Goal: Task Accomplishment & Management: Use online tool/utility

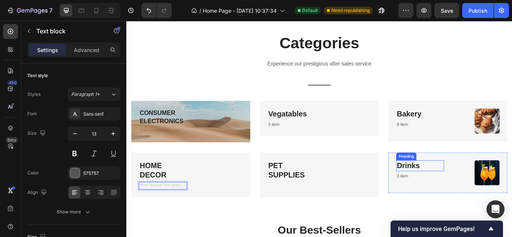
scroll to position [516, 0]
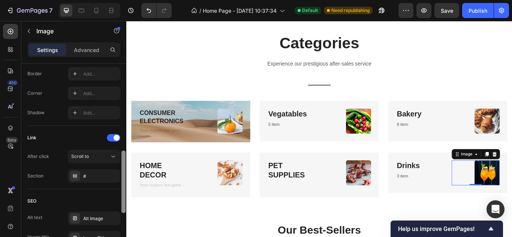
scroll to position [280, 0]
drag, startPoint x: 125, startPoint y: 115, endPoint x: 126, endPoint y: 205, distance: 90.4
click at [126, 205] on div at bounding box center [124, 161] width 6 height 195
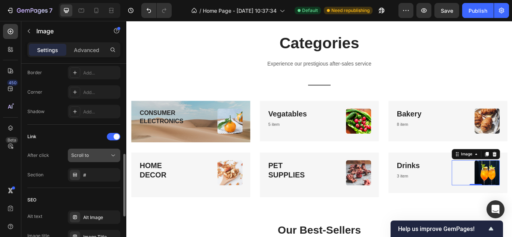
click at [112, 156] on icon at bounding box center [114, 156] width 8 height 8
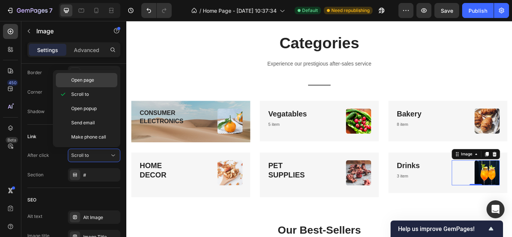
click at [87, 81] on span "Open page" at bounding box center [82, 80] width 23 height 7
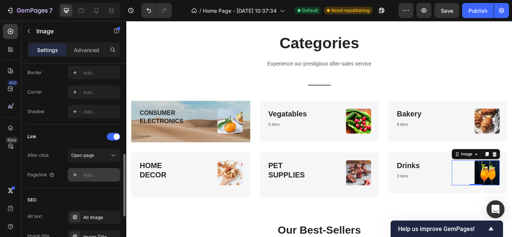
click at [85, 172] on div "Add..." at bounding box center [100, 175] width 35 height 7
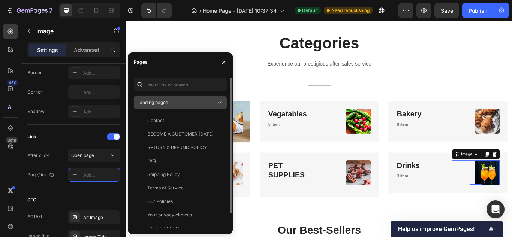
click at [175, 100] on div "Landing pages" at bounding box center [176, 102] width 79 height 7
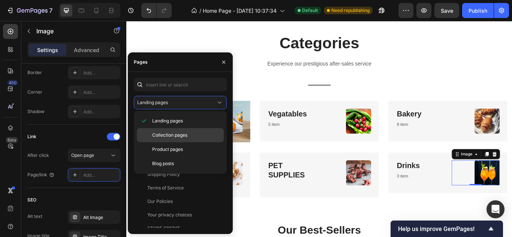
click at [174, 138] on span "Collection pages" at bounding box center [169, 135] width 35 height 7
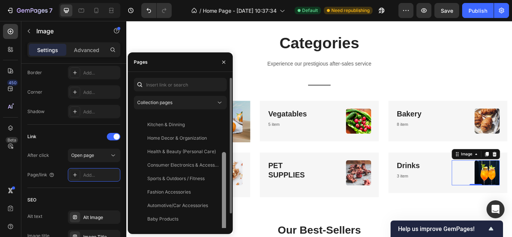
scroll to position [64, 0]
drag, startPoint x: 225, startPoint y: 149, endPoint x: 226, endPoint y: 187, distance: 38.6
click at [226, 187] on div at bounding box center [224, 191] width 4 height 79
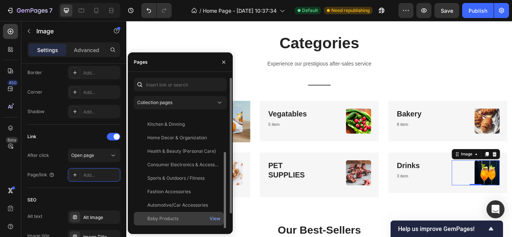
click at [175, 221] on div "Baby Products" at bounding box center [162, 219] width 31 height 7
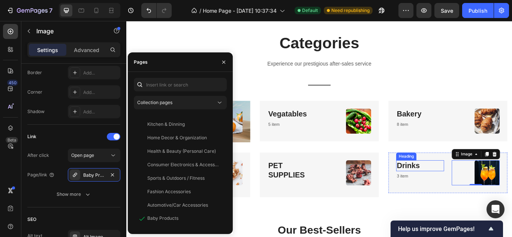
click at [460, 188] on link "Drinks" at bounding box center [455, 190] width 27 height 10
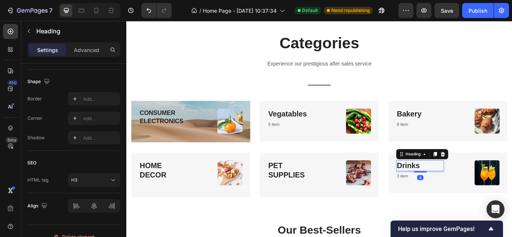
scroll to position [0, 0]
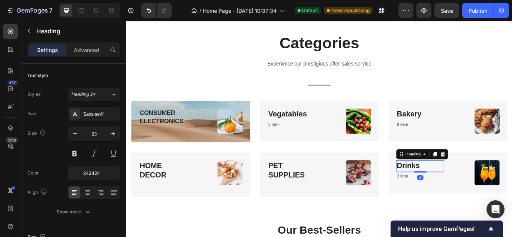
click at [473, 188] on p "Drinks" at bounding box center [469, 190] width 54 height 11
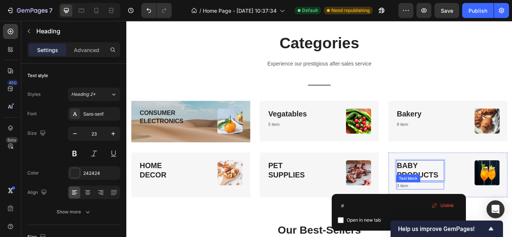
click at [452, 213] on p "3 item" at bounding box center [469, 214] width 54 height 8
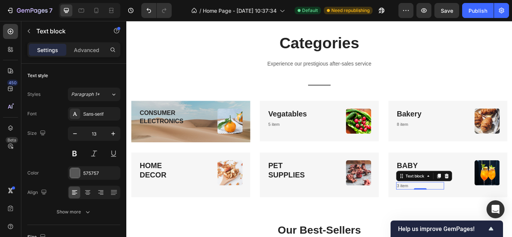
click at [452, 213] on p "3 item" at bounding box center [469, 214] width 54 height 8
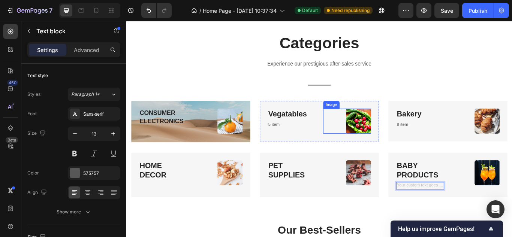
click at [396, 131] on img at bounding box center [397, 137] width 29 height 29
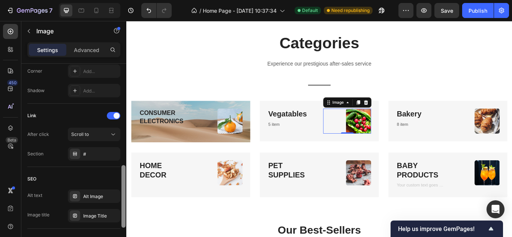
scroll to position [314, 0]
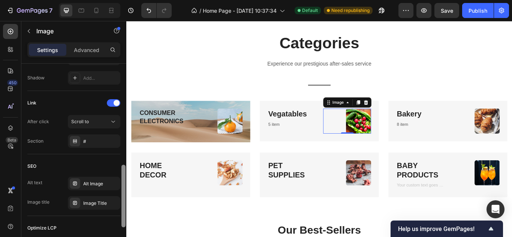
drag, startPoint x: 124, startPoint y: 120, endPoint x: 126, endPoint y: 221, distance: 101.3
click at [126, 221] on div at bounding box center [124, 161] width 6 height 195
click at [114, 122] on icon at bounding box center [114, 122] width 8 height 8
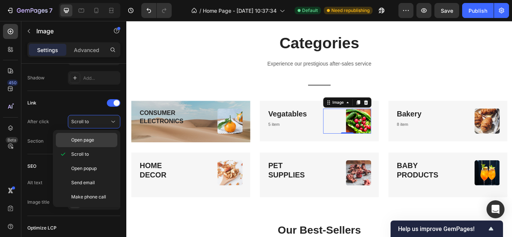
click at [96, 141] on p "Open page" at bounding box center [92, 140] width 43 height 7
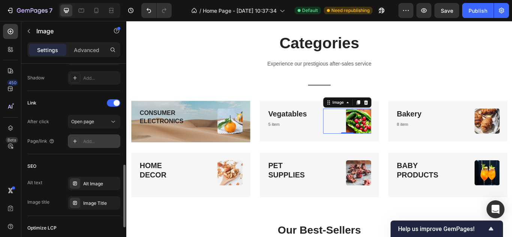
click at [96, 143] on div "Add..." at bounding box center [100, 141] width 35 height 7
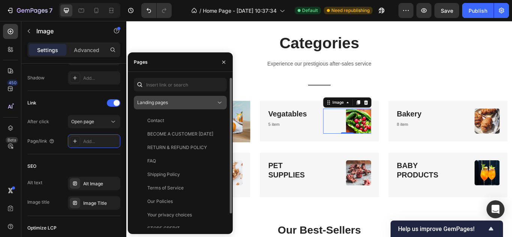
click at [214, 99] on div "Landing pages" at bounding box center [176, 102] width 79 height 7
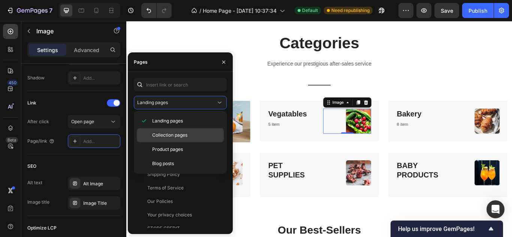
click at [176, 134] on span "Collection pages" at bounding box center [169, 135] width 35 height 7
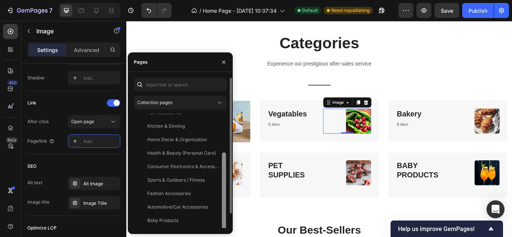
scroll to position [63, 0]
drag, startPoint x: 224, startPoint y: 174, endPoint x: 224, endPoint y: 212, distance: 37.9
click at [224, 212] on div at bounding box center [224, 191] width 4 height 79
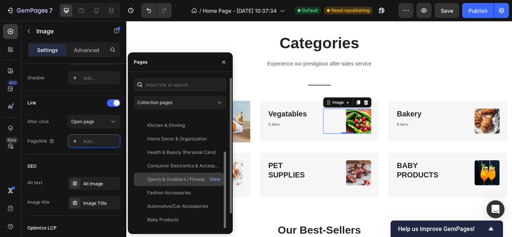
click at [174, 182] on div "Sports & Outdoors / Fitness" at bounding box center [175, 179] width 57 height 7
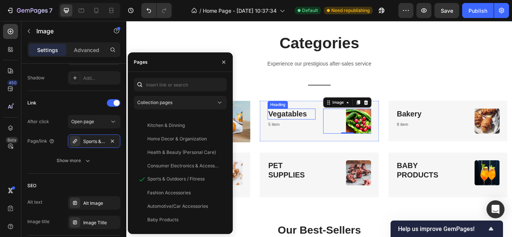
click at [325, 131] on link "Vegatables" at bounding box center [314, 130] width 45 height 10
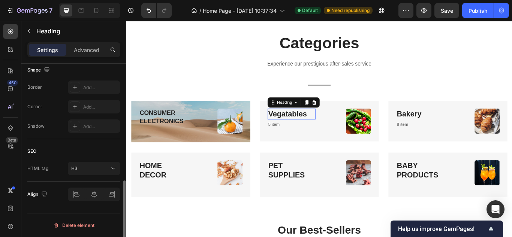
scroll to position [0, 0]
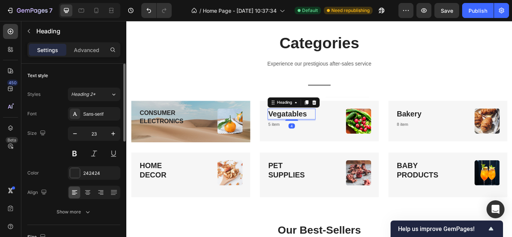
click at [338, 129] on p "Vegatables" at bounding box center [319, 129] width 54 height 11
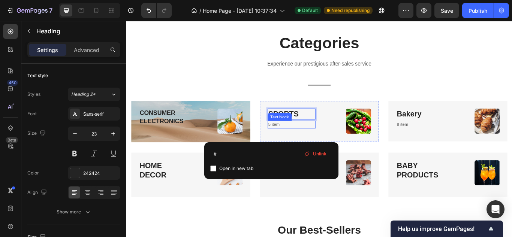
click at [305, 141] on p "5 item" at bounding box center [319, 142] width 54 height 8
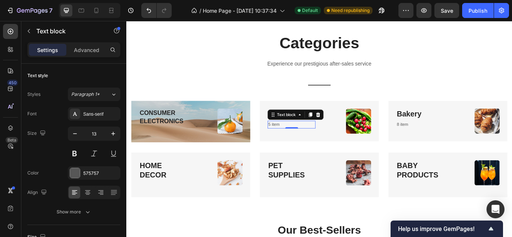
click at [305, 141] on p "5 item" at bounding box center [319, 142] width 54 height 8
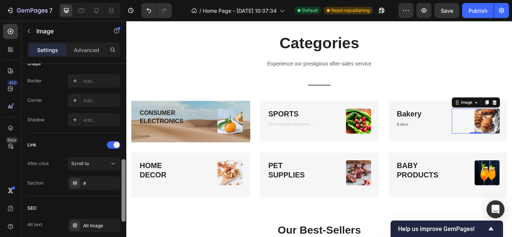
scroll to position [278, 0]
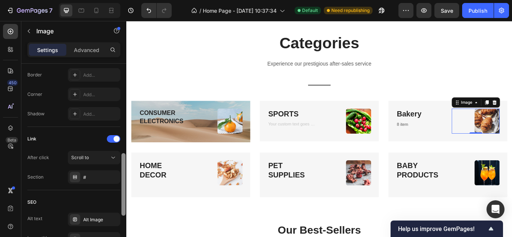
drag, startPoint x: 125, startPoint y: 113, endPoint x: 121, endPoint y: 202, distance: 89.7
click at [121, 202] on div at bounding box center [124, 161] width 6 height 195
click at [114, 156] on icon at bounding box center [114, 158] width 8 height 8
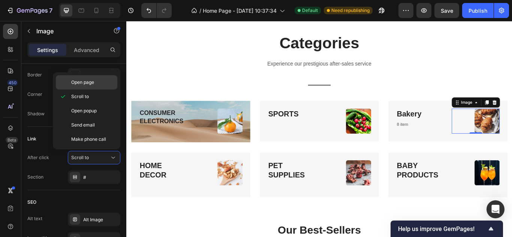
click at [92, 86] on div "Open page" at bounding box center [87, 82] width 62 height 14
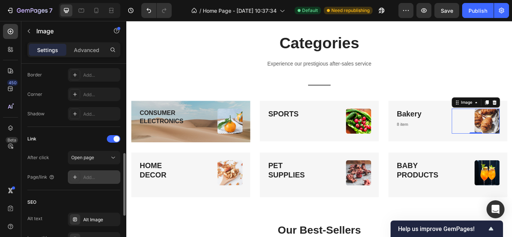
click at [102, 176] on div "Add..." at bounding box center [100, 177] width 35 height 7
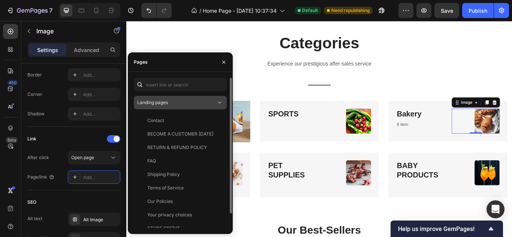
click at [194, 103] on div "Landing pages" at bounding box center [176, 102] width 79 height 7
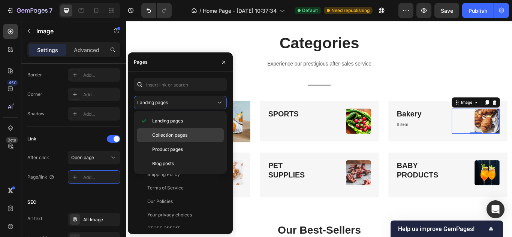
click at [186, 131] on div "Collection pages" at bounding box center [180, 135] width 87 height 14
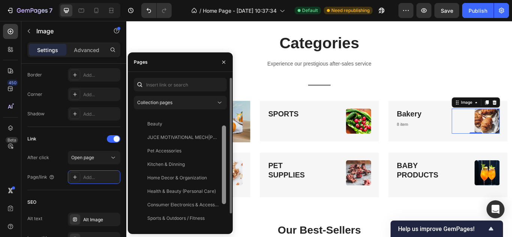
scroll to position [24, 0]
drag, startPoint x: 224, startPoint y: 131, endPoint x: 224, endPoint y: 146, distance: 14.6
click at [224, 146] on div at bounding box center [224, 167] width 4 height 79
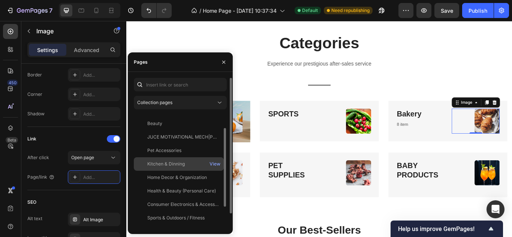
click at [174, 166] on div "Kitchen & Dinning" at bounding box center [166, 164] width 38 height 7
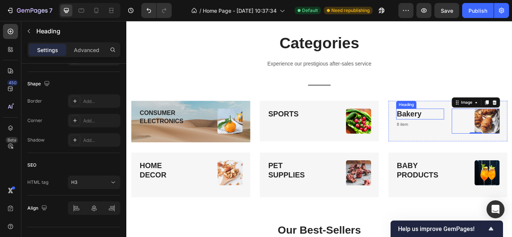
click at [449, 126] on link "Bakery" at bounding box center [456, 130] width 29 height 10
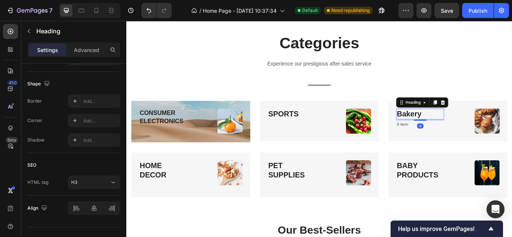
scroll to position [0, 0]
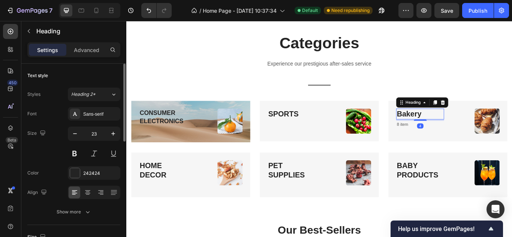
click at [474, 129] on p "Bakery" at bounding box center [469, 129] width 54 height 11
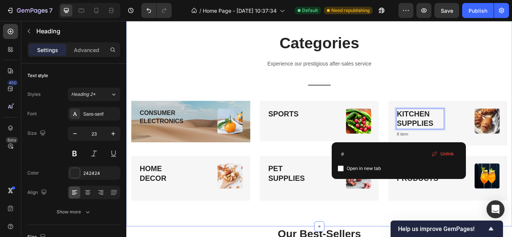
click at [478, 85] on div "Categories Heading Experience our prestigious after-sales service Text block Ti…" at bounding box center [351, 133] width 439 height 197
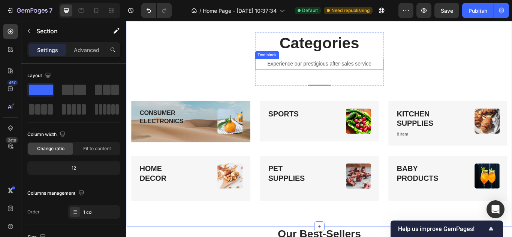
click at [404, 69] on p "Experience our prestigious after-sales service" at bounding box center [351, 71] width 149 height 11
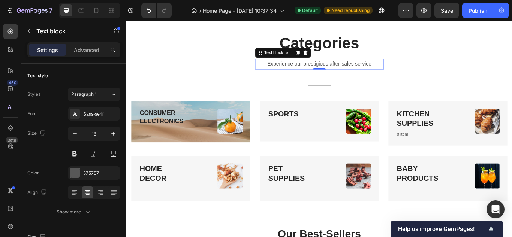
click at [413, 69] on p "Experience our prestigious after-sales service" at bounding box center [351, 71] width 149 height 11
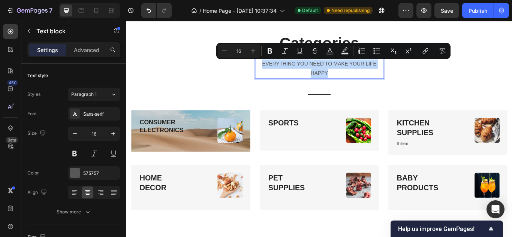
drag, startPoint x: 362, startPoint y: 83, endPoint x: 278, endPoint y: 73, distance: 84.6
click at [278, 73] on p "EVERYTHING YOU NEED TO MAKE YOUR LIFE HAPPY" at bounding box center [351, 77] width 149 height 22
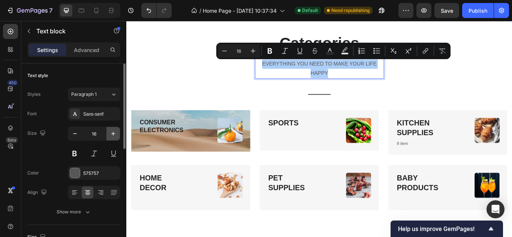
click at [114, 134] on icon "button" at bounding box center [113, 134] width 4 height 4
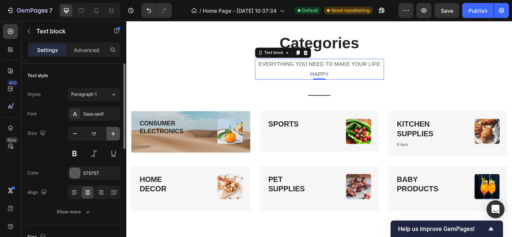
click at [114, 134] on icon "button" at bounding box center [113, 134] width 4 height 4
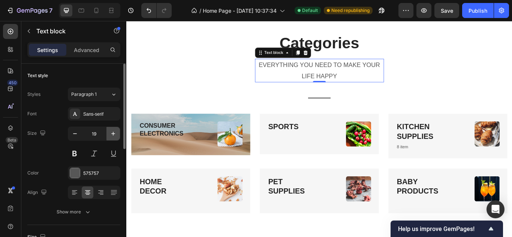
click at [114, 134] on icon "button" at bounding box center [113, 134] width 4 height 4
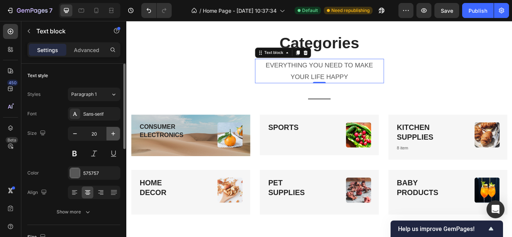
click at [114, 134] on icon "button" at bounding box center [113, 134] width 4 height 4
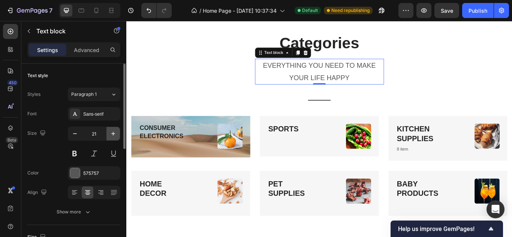
click at [114, 134] on icon "button" at bounding box center [113, 134] width 4 height 4
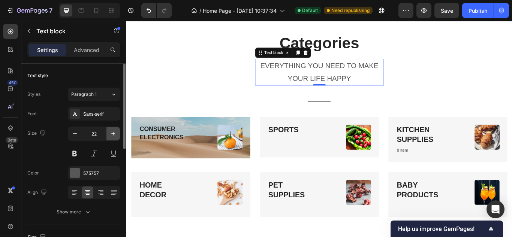
click at [114, 134] on icon "button" at bounding box center [113, 134] width 4 height 4
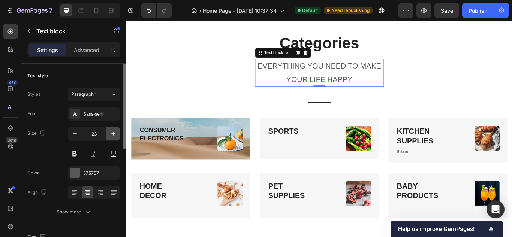
click at [114, 134] on icon "button" at bounding box center [113, 134] width 4 height 4
type input "24"
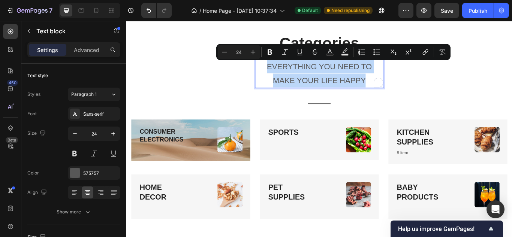
drag, startPoint x: 408, startPoint y: 93, endPoint x: 289, endPoint y: 75, distance: 120.5
click at [289, 75] on p "EVERYTHING YOU NEED TO MAKE YOUR LIFE HAPPY" at bounding box center [351, 82] width 149 height 32
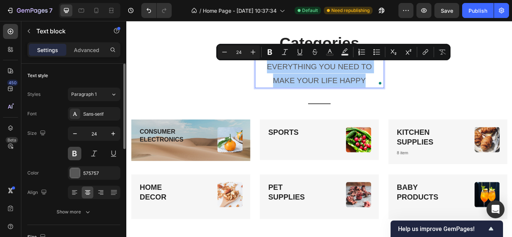
click at [75, 154] on button at bounding box center [75, 154] width 14 height 14
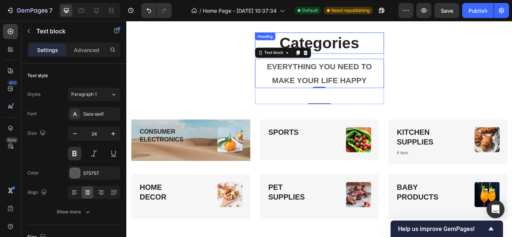
click at [393, 46] on p "Categories" at bounding box center [351, 46] width 149 height 23
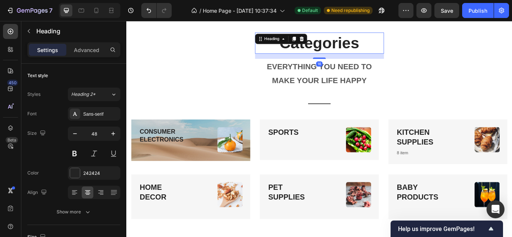
click at [392, 45] on p "Categories" at bounding box center [351, 46] width 149 height 23
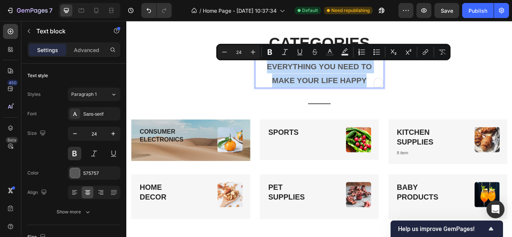
drag, startPoint x: 288, startPoint y: 72, endPoint x: 409, endPoint y: 85, distance: 121.8
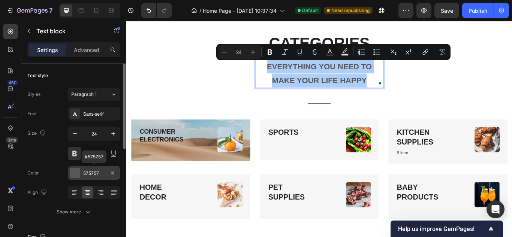
click at [73, 173] on div at bounding box center [75, 173] width 10 height 10
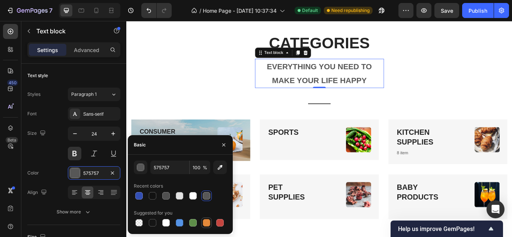
click at [208, 222] on div at bounding box center [207, 223] width 8 height 8
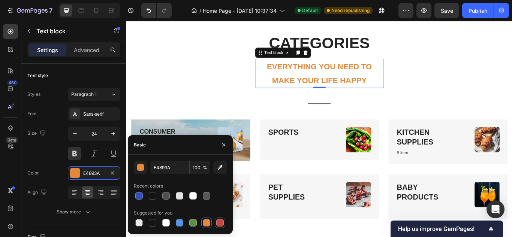
click at [221, 225] on div at bounding box center [220, 223] width 8 height 8
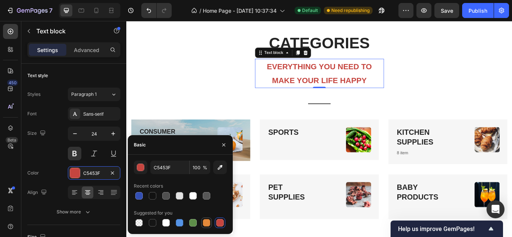
click at [207, 222] on div at bounding box center [207, 223] width 8 height 8
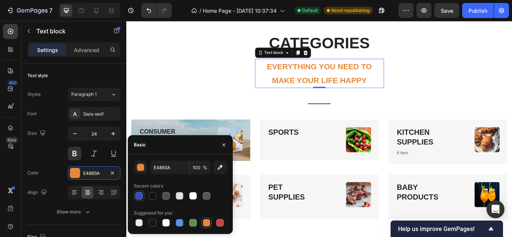
click at [138, 198] on div at bounding box center [139, 196] width 8 height 8
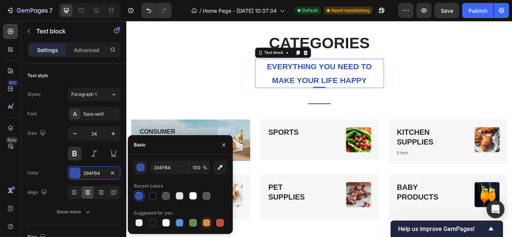
click at [205, 224] on div at bounding box center [207, 223] width 8 height 8
type input "E4893A"
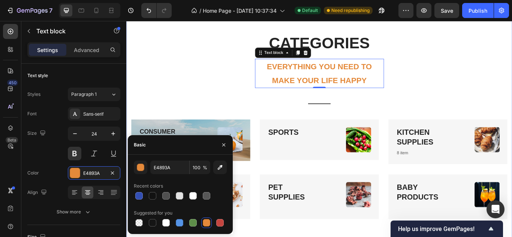
click at [207, 102] on div "CATEGORIES Heading EVERYTHING YOU NEED TO MAKE YOUR LIFE HAPPY Text block 0 Tit…" at bounding box center [351, 144] width 439 height 218
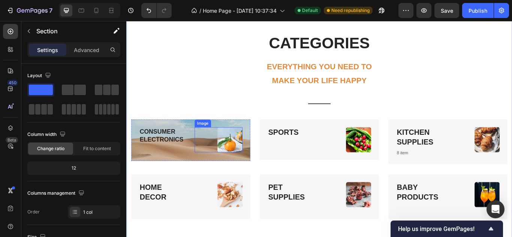
click at [245, 170] on img at bounding box center [247, 159] width 29 height 29
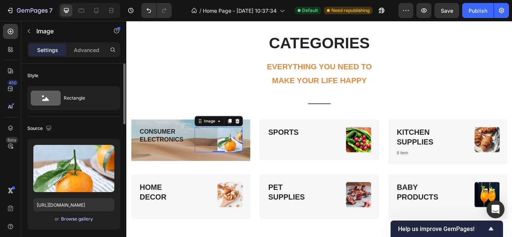
click at [85, 220] on div "Browse gallery" at bounding box center [77, 219] width 32 height 7
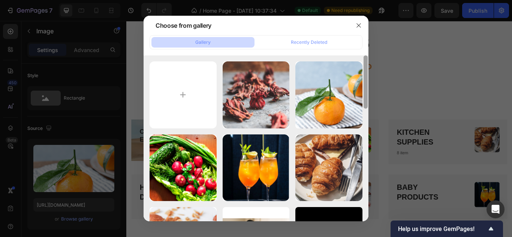
drag, startPoint x: 366, startPoint y: 92, endPoint x: 365, endPoint y: 85, distance: 6.4
click at [365, 85] on div at bounding box center [366, 82] width 4 height 53
click at [239, 42] on button "Gallery" at bounding box center [203, 42] width 103 height 11
click at [284, 41] on button "Recently Deleted" at bounding box center [309, 42] width 103 height 11
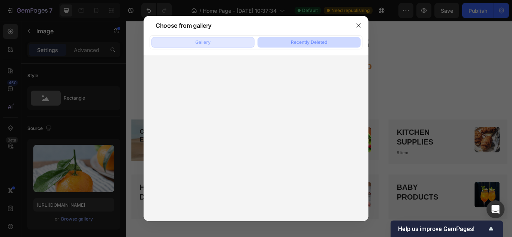
click at [219, 41] on button "Gallery" at bounding box center [203, 42] width 103 height 11
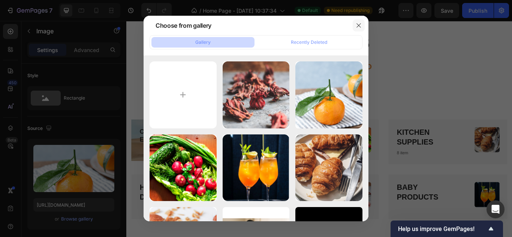
click at [358, 26] on icon "button" at bounding box center [359, 26] width 6 height 6
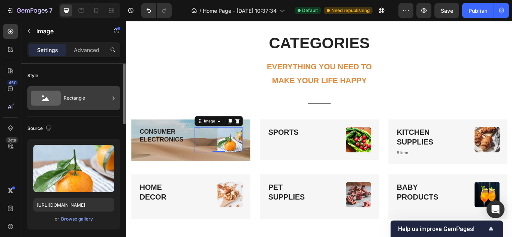
click at [113, 99] on icon at bounding box center [114, 99] width 8 height 8
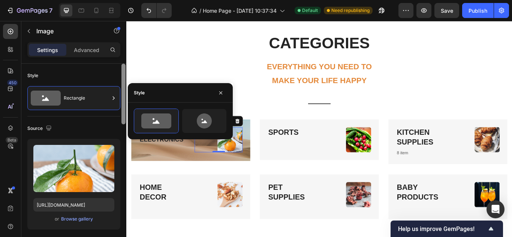
drag, startPoint x: 122, startPoint y: 89, endPoint x: 125, endPoint y: 78, distance: 11.2
click at [125, 78] on div at bounding box center [124, 94] width 4 height 61
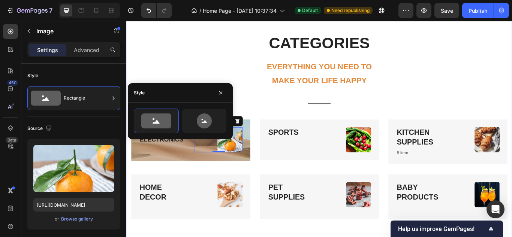
click at [237, 51] on div "CATEGORIES Heading EVERYTHING YOU NEED TO MAKE YOUR LIFE HAPPY Text block Title…" at bounding box center [351, 144] width 439 height 218
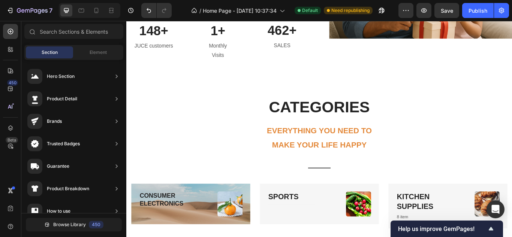
scroll to position [465, 0]
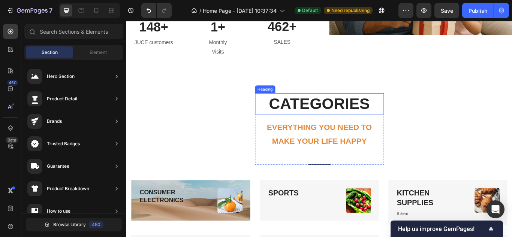
click at [292, 98] on div "Heading" at bounding box center [288, 101] width 21 height 7
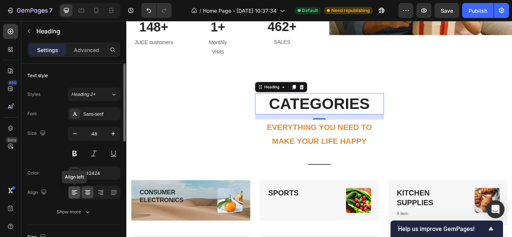
click at [73, 194] on icon at bounding box center [74, 193] width 5 height 1
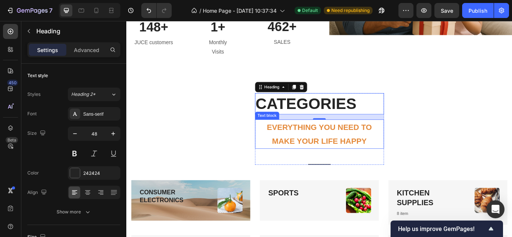
click at [283, 116] on div "CATEGORIES Heading 16 EVERYTHING YOU NEED TO MAKE YOUR LIFE HAPPY Text block Ti…" at bounding box center [351, 147] width 150 height 84
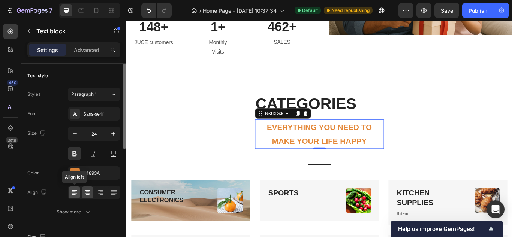
click at [74, 196] on icon at bounding box center [75, 193] width 8 height 8
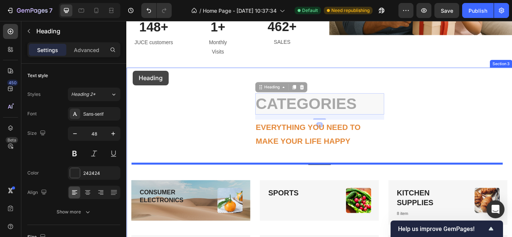
drag, startPoint x: 278, startPoint y: 83, endPoint x: 134, endPoint y: 79, distance: 143.7
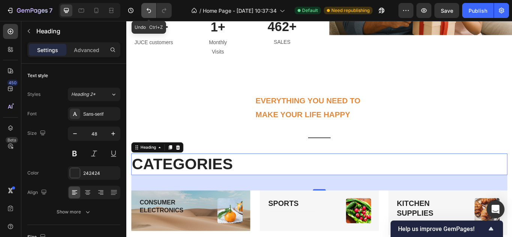
click at [151, 12] on icon "Undo/Redo" at bounding box center [149, 10] width 5 height 5
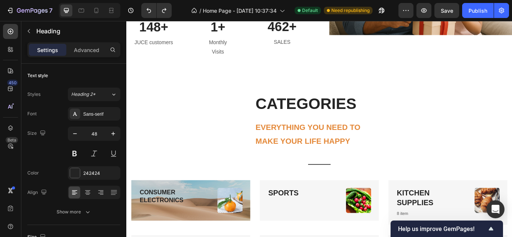
click at [306, 105] on h2 "CATEGORIES" at bounding box center [351, 117] width 150 height 25
click at [276, 105] on h2 "CATEGORIES" at bounding box center [351, 117] width 150 height 25
click at [292, 128] on div "Text block" at bounding box center [290, 131] width 25 height 7
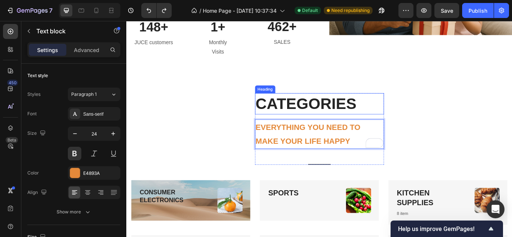
click at [281, 98] on div "Heading" at bounding box center [288, 101] width 21 height 7
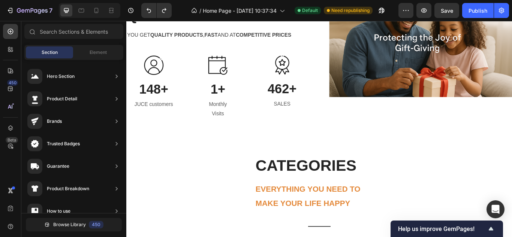
scroll to position [345, 0]
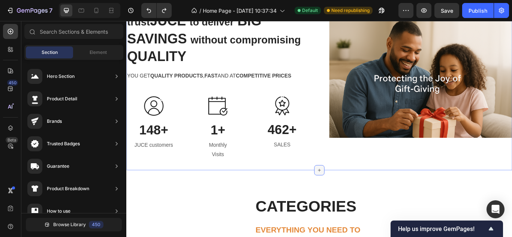
click at [351, 192] on icon at bounding box center [351, 195] width 6 height 6
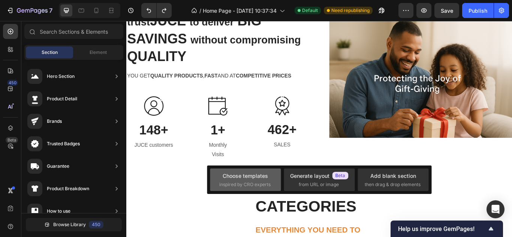
click at [245, 177] on div "Choose templates" at bounding box center [245, 176] width 45 height 8
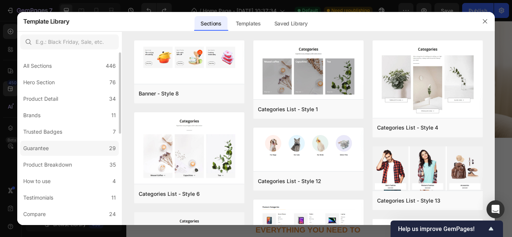
click at [57, 145] on label "Guarantee 29" at bounding box center [69, 148] width 99 height 15
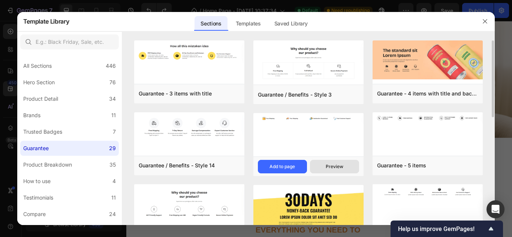
click at [345, 166] on button "Preview" at bounding box center [334, 167] width 49 height 14
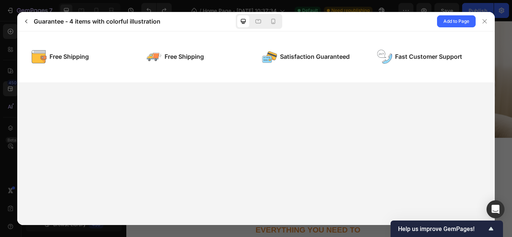
scroll to position [0, 0]
click at [27, 25] on button "button" at bounding box center [26, 21] width 12 height 12
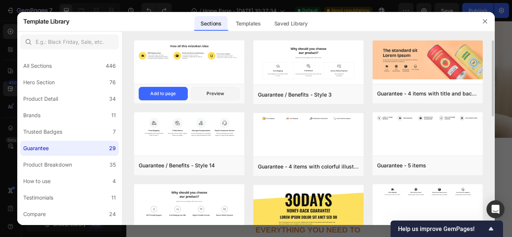
click at [174, 60] on img at bounding box center [189, 52] width 110 height 23
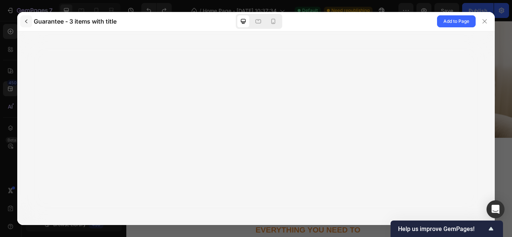
click at [24, 24] on icon "button" at bounding box center [26, 21] width 6 height 6
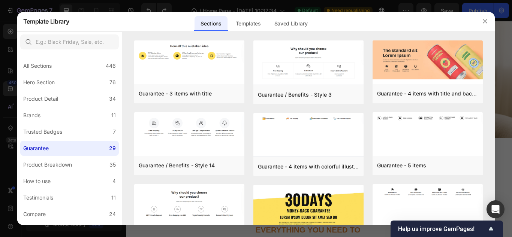
click at [510, 235] on div at bounding box center [256, 118] width 512 height 237
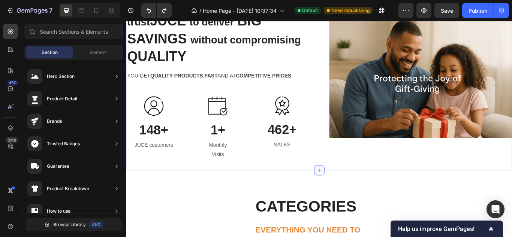
click at [348, 192] on icon at bounding box center [351, 195] width 6 height 6
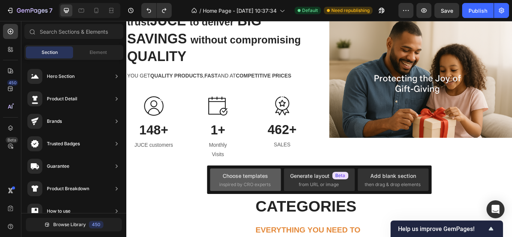
click at [248, 180] on div "Choose templates inspired by CRO experts" at bounding box center [245, 180] width 53 height 16
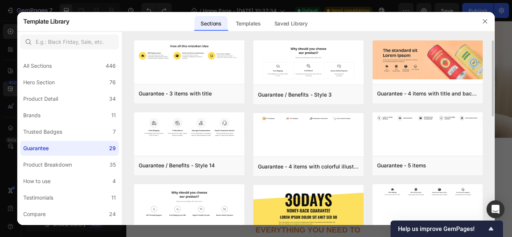
drag, startPoint x: 493, startPoint y: 99, endPoint x: 487, endPoint y: 101, distance: 5.9
click at [487, 101] on div "Guarantee - 3 items with title Add to page Preview Guarantee / Benefits - Style…" at bounding box center [308, 133] width 373 height 185
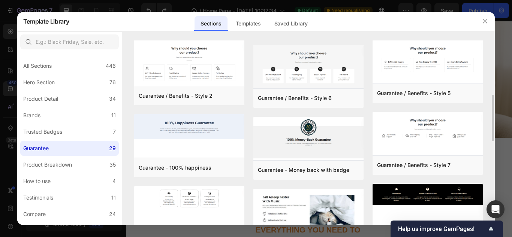
scroll to position [228, 0]
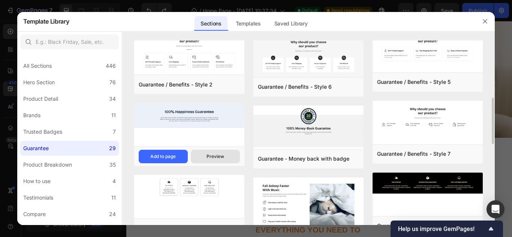
click at [230, 155] on button "Preview" at bounding box center [215, 157] width 49 height 14
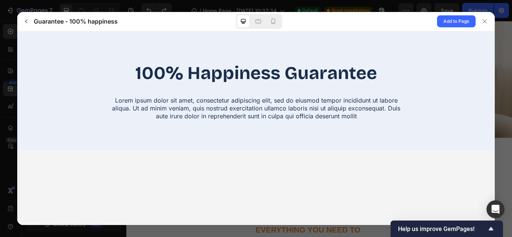
scroll to position [0, 0]
click at [27, 22] on icon "button" at bounding box center [26, 21] width 6 height 6
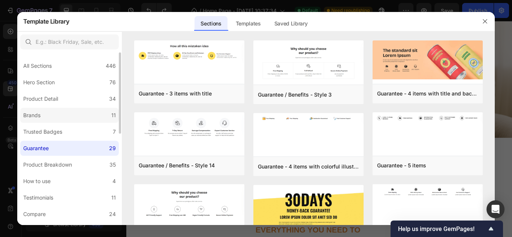
click at [94, 114] on label "Brands 11" at bounding box center [69, 115] width 99 height 15
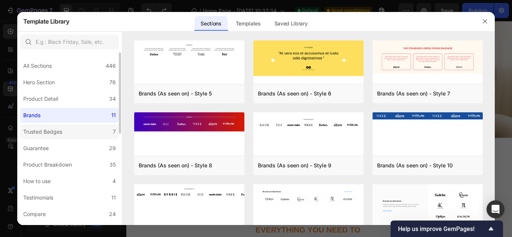
click at [75, 131] on label "Trusted Badges 7" at bounding box center [69, 132] width 99 height 15
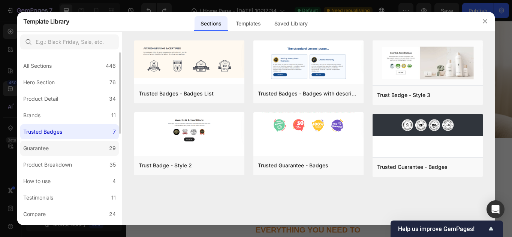
click at [65, 147] on label "Guarantee 29" at bounding box center [69, 148] width 99 height 15
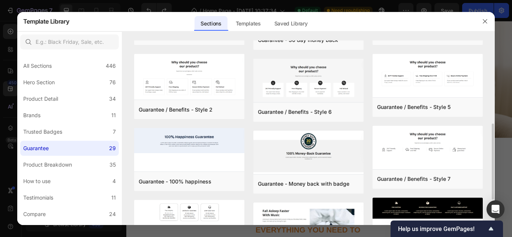
scroll to position [214, 0]
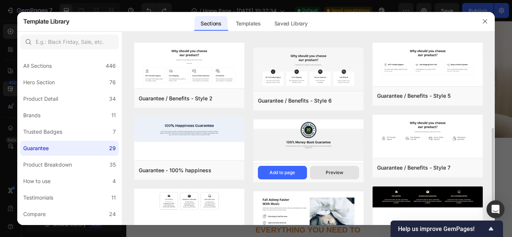
click at [340, 175] on div "Preview" at bounding box center [335, 173] width 18 height 7
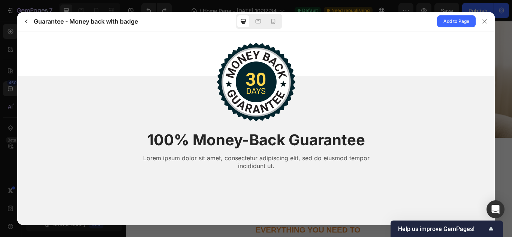
scroll to position [0, 0]
click at [445, 22] on span "Add to Page" at bounding box center [457, 21] width 26 height 9
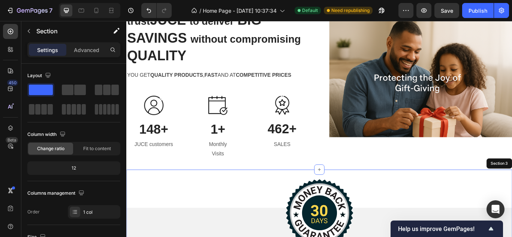
scroll to position [500, 0]
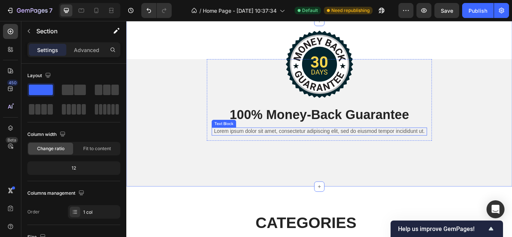
click at [472, 149] on p "Lorem ipsum dolor sit amet, consectetur adipiscing elit, sed do eiusmod tempor …" at bounding box center [352, 150] width 250 height 8
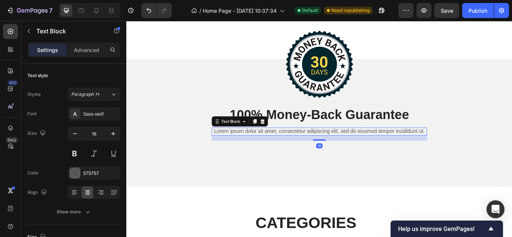
click at [472, 149] on p "Lorem ipsum dolor sit amet, consectetur adipiscing elit, sed do eiusmod tempor …" at bounding box center [352, 150] width 250 height 8
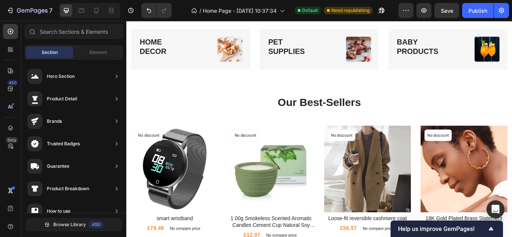
scroll to position [875, 0]
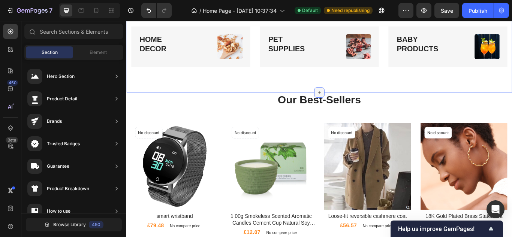
click at [347, 100] on div at bounding box center [351, 105] width 12 height 12
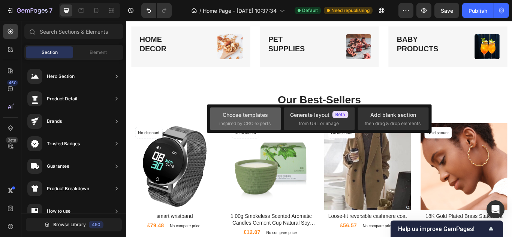
click at [255, 118] on div "Choose templates" at bounding box center [245, 115] width 45 height 8
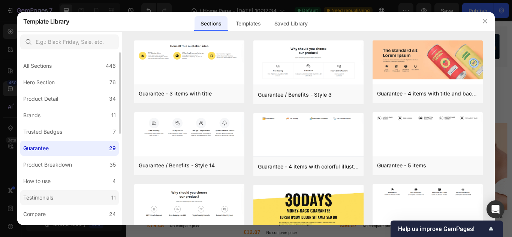
click at [56, 197] on div "Testimonials" at bounding box center [39, 198] width 33 height 9
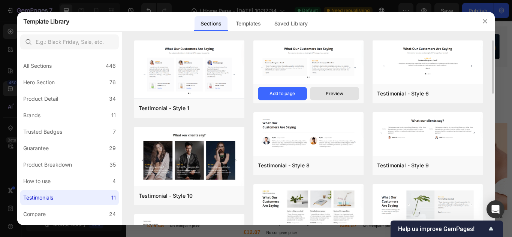
click at [326, 90] on button "Preview" at bounding box center [334, 94] width 49 height 14
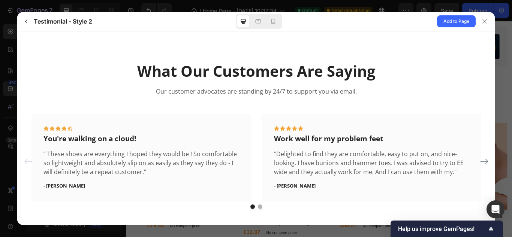
scroll to position [0, 0]
click at [482, 159] on icon at bounding box center [484, 161] width 9 height 9
click at [258, 207] on button "dot" at bounding box center [260, 206] width 5 height 5
click at [452, 20] on span "Add to Page" at bounding box center [457, 21] width 26 height 9
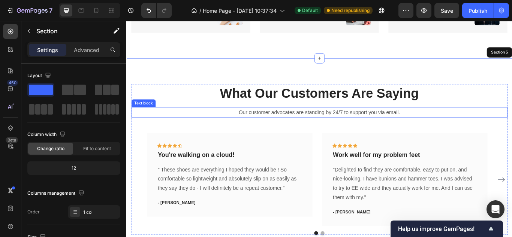
scroll to position [959, 0]
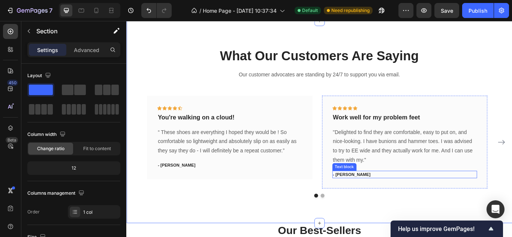
click at [389, 201] on p "- [PERSON_NAME]" at bounding box center [451, 201] width 168 height 8
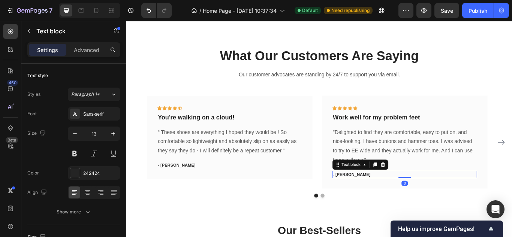
click at [388, 199] on p "- [PERSON_NAME]" at bounding box center [451, 201] width 168 height 8
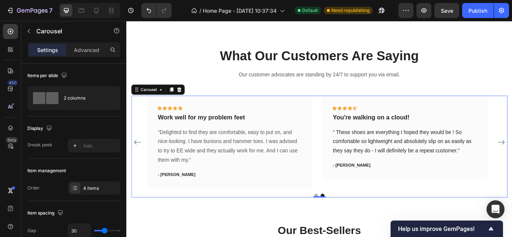
click at [138, 164] on icon "Carousel Back Arrow" at bounding box center [139, 162] width 9 height 9
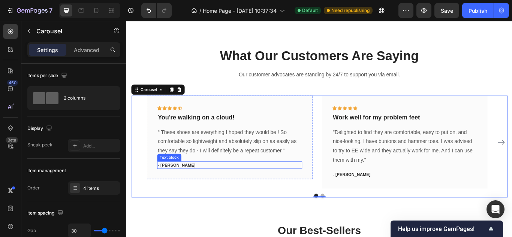
click at [183, 189] on p "- [PERSON_NAME]" at bounding box center [247, 190] width 168 height 8
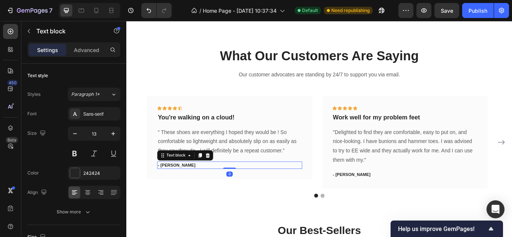
click at [181, 189] on p "- [PERSON_NAME]" at bounding box center [247, 190] width 168 height 8
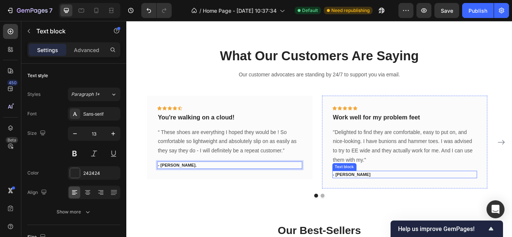
click at [388, 201] on p "- [PERSON_NAME]" at bounding box center [451, 201] width 168 height 8
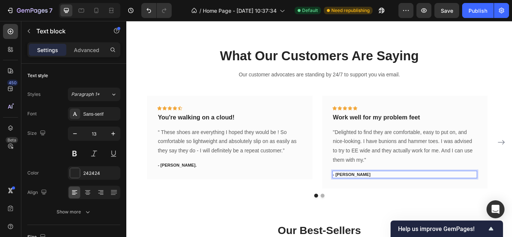
click at [388, 201] on p "- [PERSON_NAME]" at bounding box center [451, 201] width 168 height 8
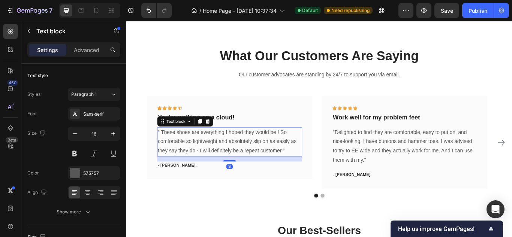
drag, startPoint x: 260, startPoint y: 162, endPoint x: 306, endPoint y: 169, distance: 47.4
click at [259, 162] on p "“ These shoes are everything I hoped they would be ! So comfortable so lightwei…" at bounding box center [247, 162] width 168 height 32
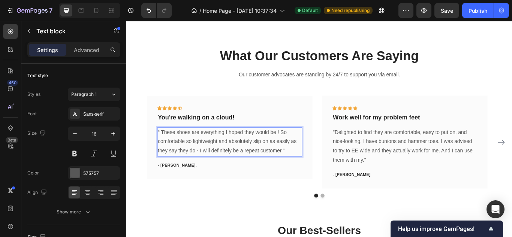
click at [313, 172] on p "“ These shoes are everything I hoped they would be ! So comfortable so lightwei…" at bounding box center [247, 162] width 168 height 32
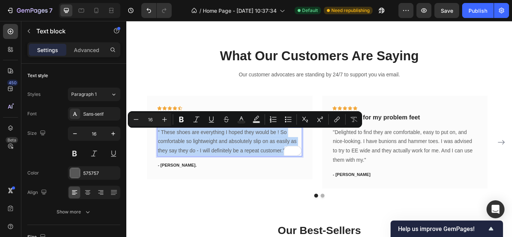
drag, startPoint x: 313, startPoint y: 172, endPoint x: 163, endPoint y: 150, distance: 151.6
click at [163, 150] on p "“ These shoes are everything I hoped they would be ! So comfortable so lightwei…" at bounding box center [247, 162] width 168 height 32
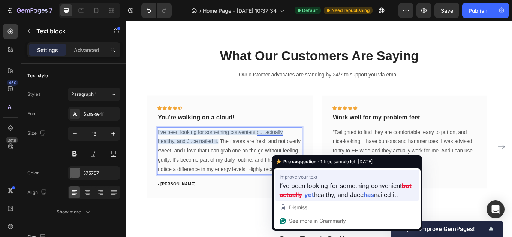
click at [311, 196] on strong "yet" at bounding box center [310, 194] width 10 height 9
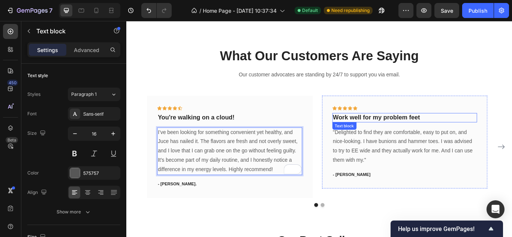
click at [470, 135] on p "Work well for my problem feet" at bounding box center [451, 133] width 168 height 9
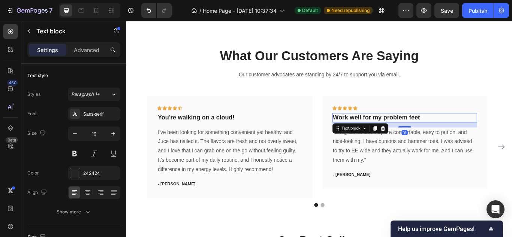
click at [470, 132] on p "Work well for my problem feet" at bounding box center [451, 133] width 168 height 9
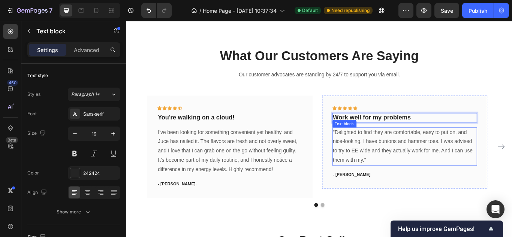
click at [407, 181] on p ""Delighted to find they are comfortable, easy to put on, and nice-looking. I ha…" at bounding box center [451, 167] width 168 height 43
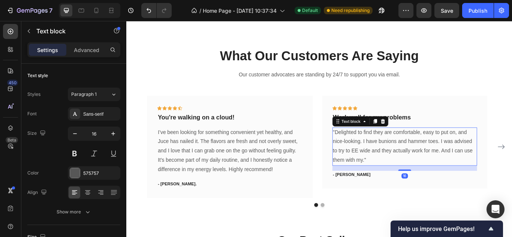
click at [408, 181] on p ""Delighted to find they are comfortable, easy to put on, and nice-looking. I ha…" at bounding box center [451, 167] width 168 height 43
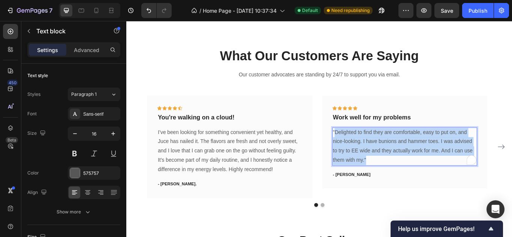
drag, startPoint x: 408, startPoint y: 181, endPoint x: 369, endPoint y: 150, distance: 49.7
click at [369, 150] on p ""Delighted to find they are comfortable, easy to put on, and nice-looking. I ha…" at bounding box center [451, 167] width 168 height 43
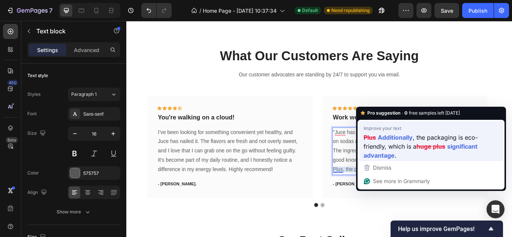
click at [394, 140] on strong "Additionally" at bounding box center [395, 137] width 35 height 9
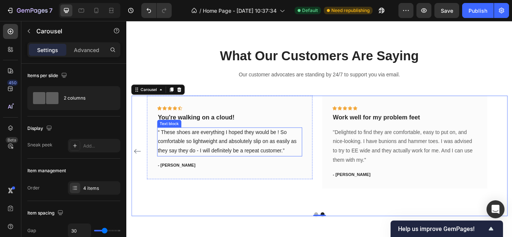
click at [311, 172] on p "“ These shoes are everything I hoped they would be ! So comfortable so lightwei…" at bounding box center [247, 162] width 168 height 32
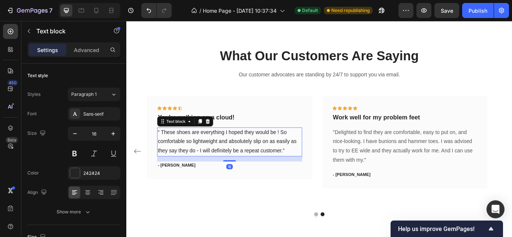
click at [311, 172] on p "“ These shoes are everything I hoped they would be ! So comfortable so lightwei…" at bounding box center [247, 162] width 168 height 32
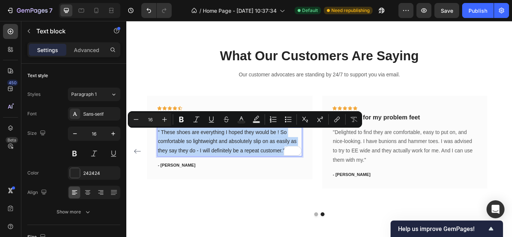
drag, startPoint x: 311, startPoint y: 172, endPoint x: 163, endPoint y: 149, distance: 149.9
click at [163, 149] on p "“ These shoes are everything I hoped they would be ! So comfortable so lightwei…" at bounding box center [247, 162] width 168 height 32
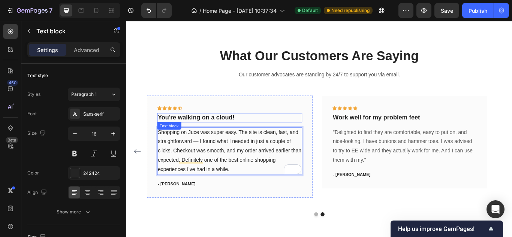
click at [251, 133] on p "You're walking on a cloud!" at bounding box center [247, 133] width 168 height 9
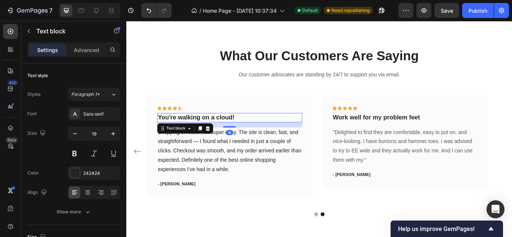
click at [251, 133] on p "You're walking on a cloud!" at bounding box center [247, 133] width 168 height 9
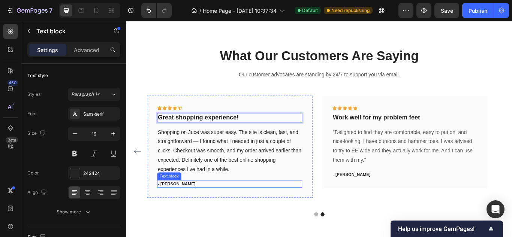
click at [182, 212] on p "- [PERSON_NAME]" at bounding box center [247, 212] width 168 height 8
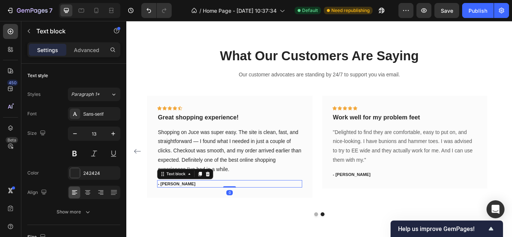
click at [182, 212] on p "- [PERSON_NAME]" at bounding box center [247, 212] width 168 height 8
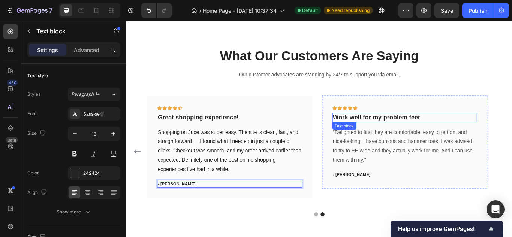
click at [440, 133] on p "Work well for my problem feet" at bounding box center [451, 133] width 168 height 9
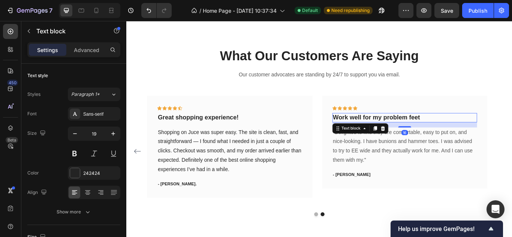
click at [475, 132] on p "Work well for my problem feet" at bounding box center [451, 133] width 168 height 9
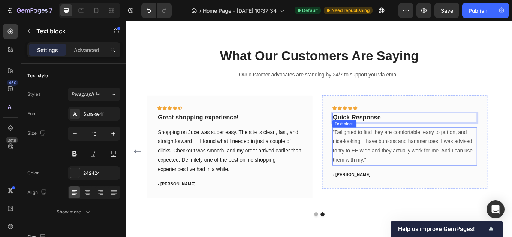
click at [407, 181] on p ""Delighted to find they are comfortable, easy to put on, and nice-looking. I ha…" at bounding box center [451, 167] width 168 height 43
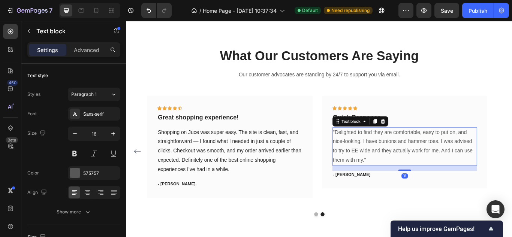
click at [407, 181] on p ""Delighted to find they are comfortable, easy to put on, and nice-looking. I ha…" at bounding box center [451, 167] width 168 height 43
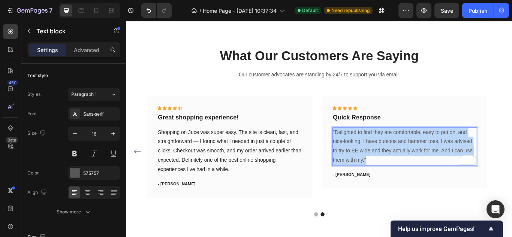
drag, startPoint x: 407, startPoint y: 181, endPoint x: 367, endPoint y: 150, distance: 50.8
click at [367, 150] on p ""Delighted to find they are comfortable, easy to put on, and nice-looking. I ha…" at bounding box center [451, 167] width 168 height 43
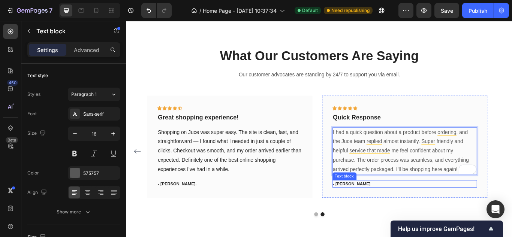
click at [388, 211] on p "- [PERSON_NAME]" at bounding box center [451, 212] width 168 height 8
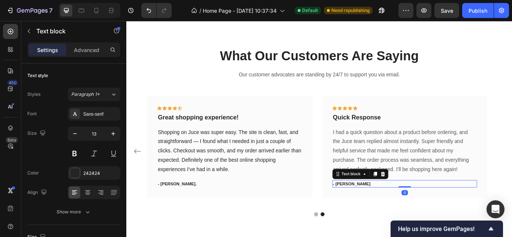
click at [388, 211] on p "- [PERSON_NAME]" at bounding box center [451, 212] width 168 height 8
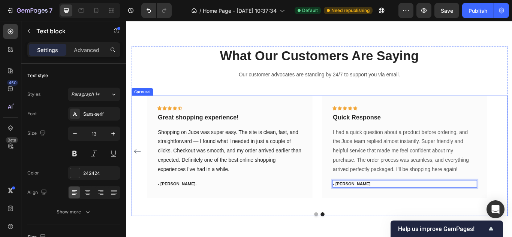
click at [136, 173] on icon "Carousel Back Arrow" at bounding box center [139, 173] width 9 height 9
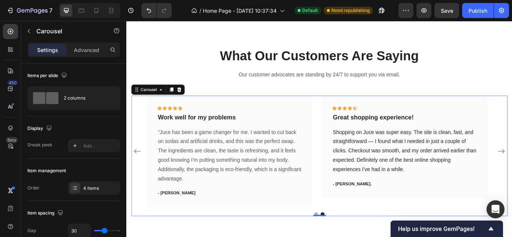
click at [136, 173] on icon "Carousel Back Arrow" at bounding box center [139, 173] width 9 height 9
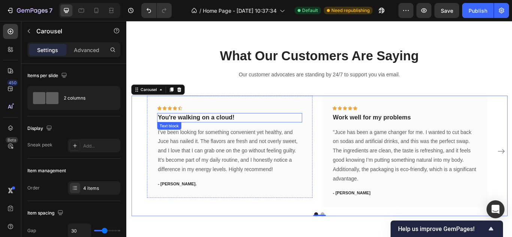
click at [253, 132] on p "You're walking on a cloud!" at bounding box center [247, 133] width 168 height 9
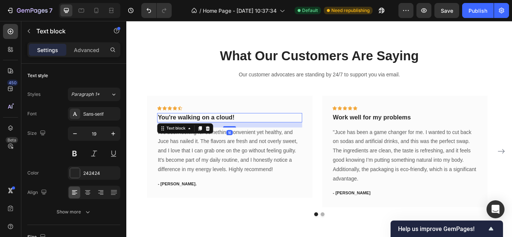
click at [251, 133] on p "You're walking on a cloud!" at bounding box center [247, 133] width 168 height 9
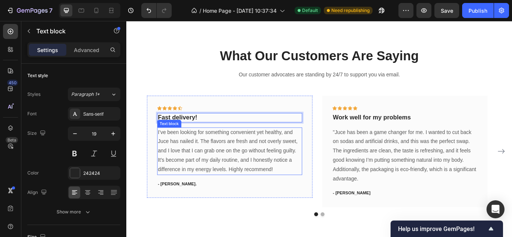
click at [299, 194] on p "I’ve been looking for something convenient yet healthy, and Juce has nailed it.…" at bounding box center [247, 173] width 168 height 54
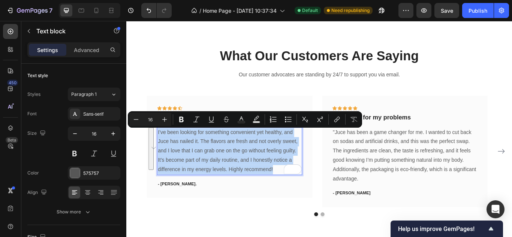
drag, startPoint x: 298, startPoint y: 196, endPoint x: 163, endPoint y: 150, distance: 142.6
click at [163, 150] on p "I’ve been looking for something convenient yet healthy, and Juce has nailed it.…" at bounding box center [247, 173] width 168 height 54
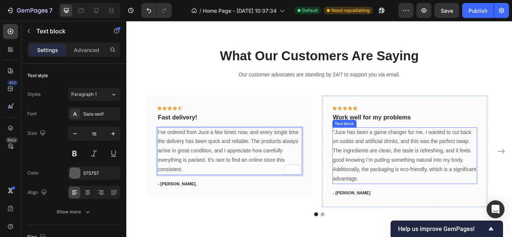
click at [394, 205] on p ""Juce has been a game changer for me. I wanted to cut back on sodas and artific…" at bounding box center [451, 178] width 168 height 65
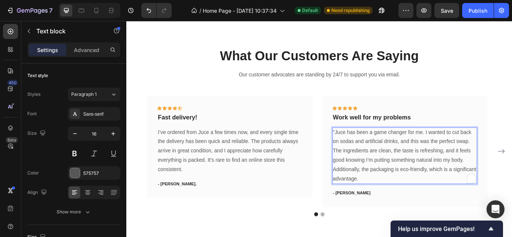
click at [393, 204] on p ""Juce has been a game changer for me. I wanted to cut back on sodas and artific…" at bounding box center [451, 178] width 168 height 65
click at [394, 204] on p ""Juce has been a game changer for me. I wanted to cut back on sodas and artific…" at bounding box center [451, 178] width 168 height 65
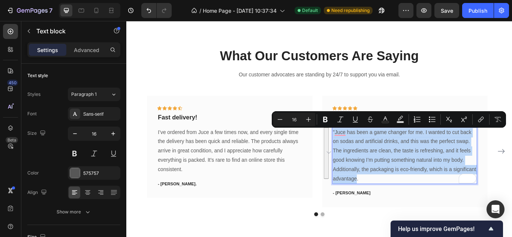
drag, startPoint x: 394, startPoint y: 204, endPoint x: 367, endPoint y: 149, distance: 61.4
click at [367, 149] on p ""Juce has been a game changer for me. I wanted to cut back on sodas and artific…" at bounding box center [451, 178] width 168 height 65
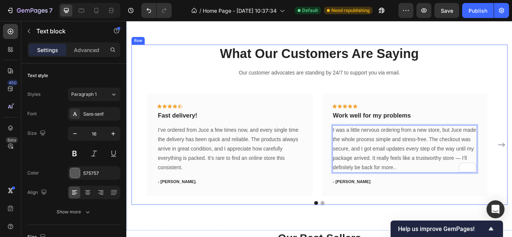
scroll to position [959, 0]
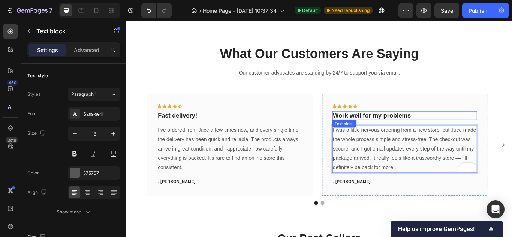
click at [459, 133] on p "Work well for my problems" at bounding box center [451, 131] width 168 height 9
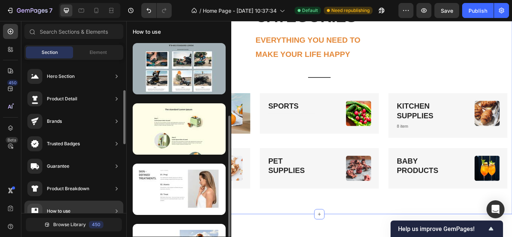
scroll to position [41, 0]
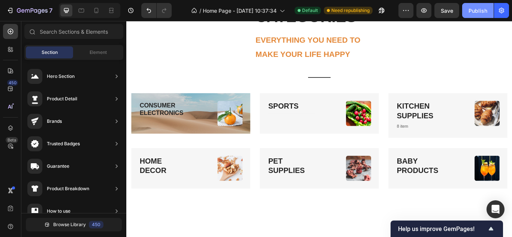
click at [477, 11] on div "Publish" at bounding box center [478, 11] width 19 height 8
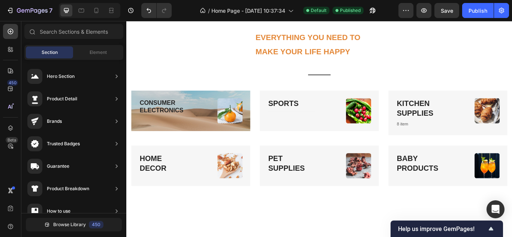
scroll to position [735, 0]
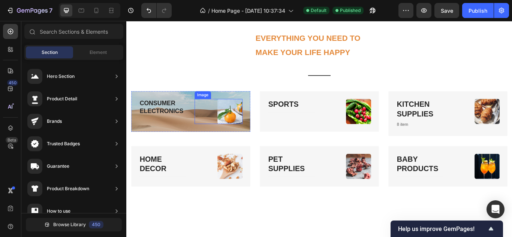
click at [249, 131] on img at bounding box center [247, 126] width 29 height 29
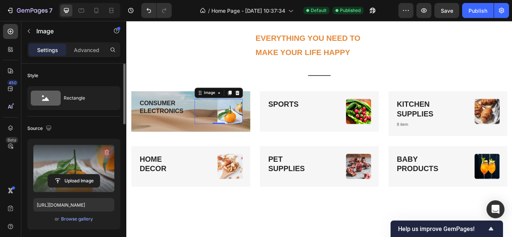
click at [105, 152] on icon "button" at bounding box center [107, 153] width 5 height 6
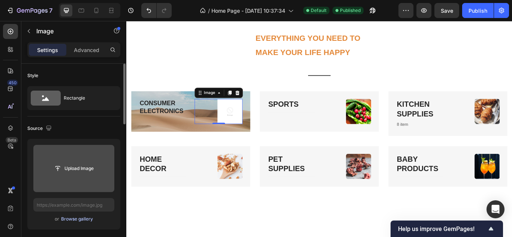
click at [69, 221] on div "Browse gallery" at bounding box center [77, 219] width 32 height 7
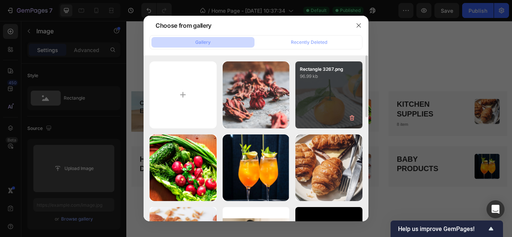
click at [313, 120] on div "Rectangle 3267.png 96.99 kb" at bounding box center [329, 95] width 67 height 67
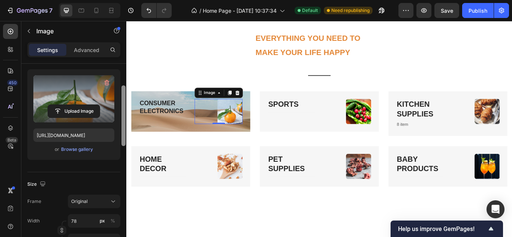
scroll to position [68, 0]
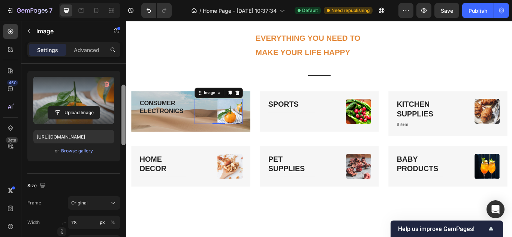
drag, startPoint x: 122, startPoint y: 122, endPoint x: 125, endPoint y: 143, distance: 21.7
click at [125, 143] on div at bounding box center [124, 115] width 4 height 61
click at [235, 108] on div "Image" at bounding box center [223, 105] width 31 height 9
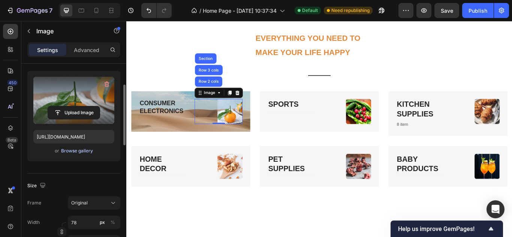
click at [82, 150] on div "Browse gallery" at bounding box center [77, 151] width 32 height 7
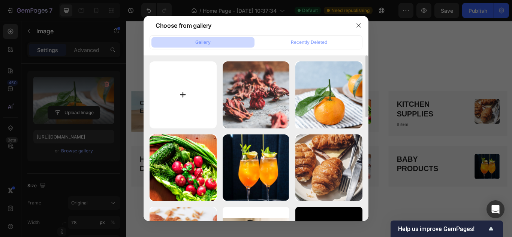
click at [185, 96] on input "file" at bounding box center [183, 95] width 67 height 67
click at [361, 24] on icon "button" at bounding box center [359, 26] width 6 height 6
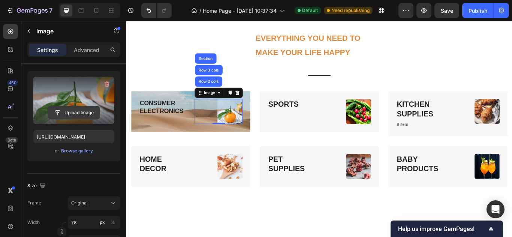
click at [78, 113] on input "file" at bounding box center [74, 113] width 52 height 13
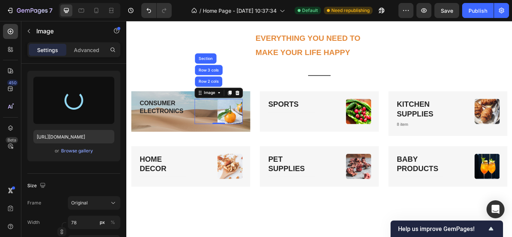
type input "https://cdn.shopify.com/s/files/1/0933/4079/5145/files/gempages_578842136967906…"
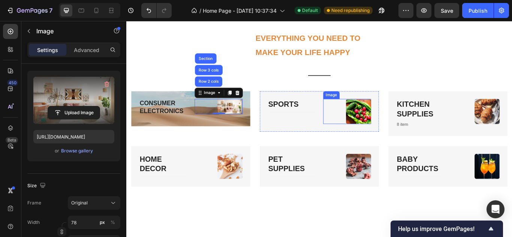
drag, startPoint x: 396, startPoint y: 130, endPoint x: 363, endPoint y: 138, distance: 33.9
click at [396, 130] on img at bounding box center [397, 126] width 29 height 29
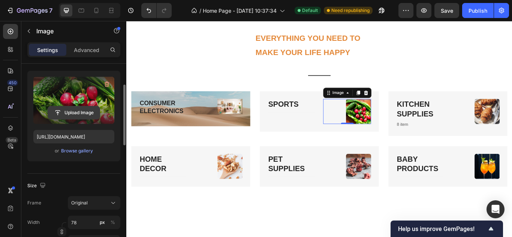
click at [81, 114] on input "file" at bounding box center [74, 113] width 52 height 13
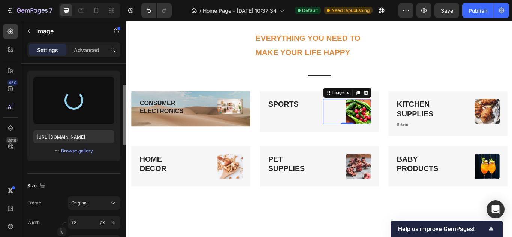
type input "https://cdn.shopify.com/s/files/1/0933/4079/5145/files/gempages_578842136967906…"
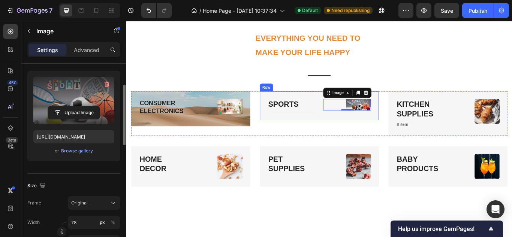
click at [333, 130] on div "SPORTS Heading Text block Image 0 Row" at bounding box center [351, 120] width 139 height 34
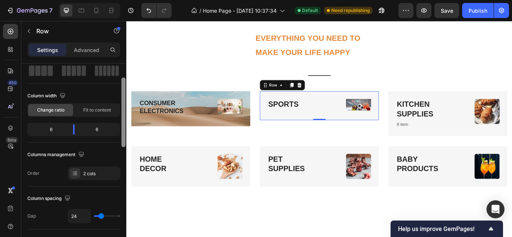
scroll to position [0, 0]
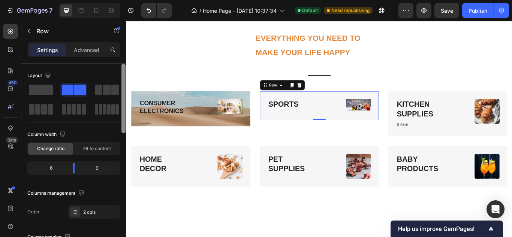
drag, startPoint x: 124, startPoint y: 125, endPoint x: 122, endPoint y: 97, distance: 28.2
click at [122, 97] on div at bounding box center [124, 99] width 4 height 70
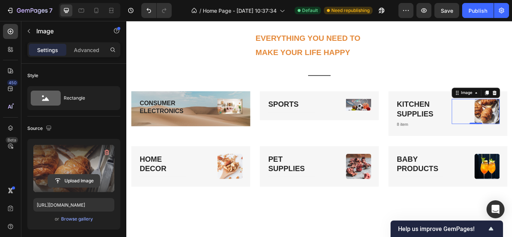
click at [84, 179] on input "file" at bounding box center [74, 181] width 52 height 13
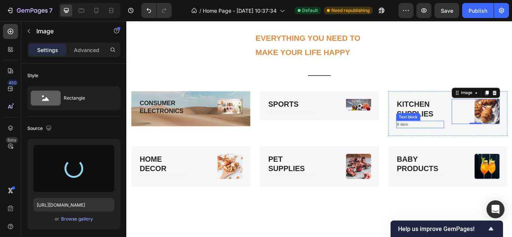
click at [452, 141] on p "8 item" at bounding box center [469, 142] width 54 height 8
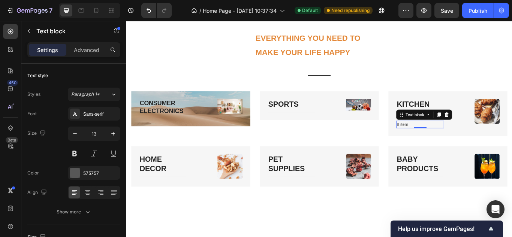
click at [454, 141] on p "8 item" at bounding box center [469, 142] width 54 height 8
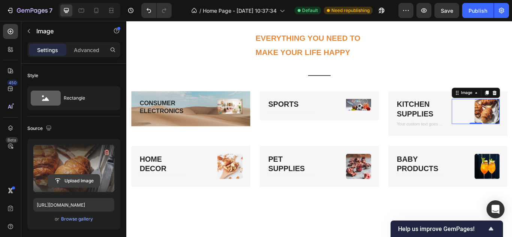
click at [64, 180] on input "file" at bounding box center [74, 181] width 52 height 13
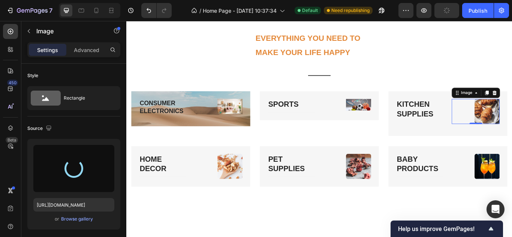
type input "https://cdn.shopify.com/s/files/1/0933/4079/5145/files/gempages_578842136967906…"
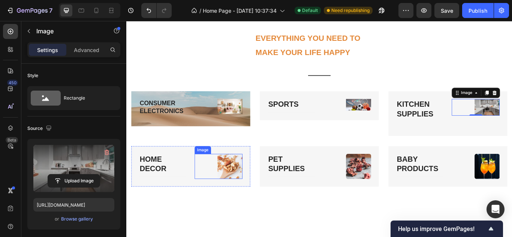
click at [248, 194] on img at bounding box center [247, 190] width 29 height 29
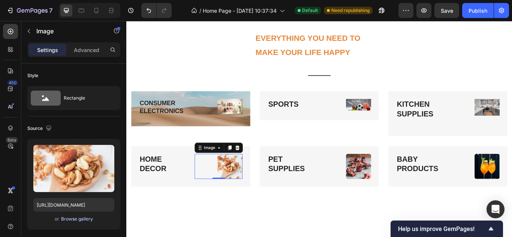
click at [72, 221] on div "Browse gallery" at bounding box center [77, 219] width 32 height 7
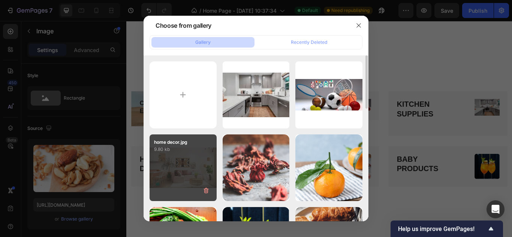
click at [177, 172] on div "home decor.jpg 9.80 kb" at bounding box center [183, 168] width 67 height 67
type input "https://cdn.shopify.com/s/files/1/0933/4079/5145/files/gempages_578842136967906…"
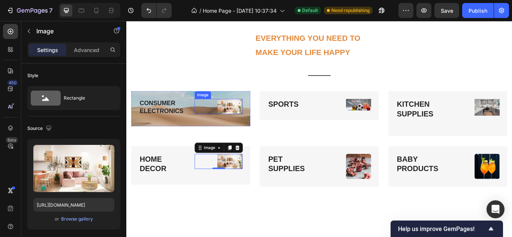
click at [243, 120] on img at bounding box center [247, 121] width 29 height 18
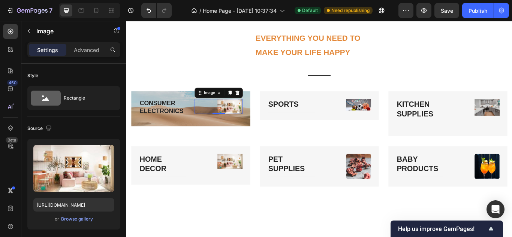
click at [229, 122] on link at bounding box center [234, 121] width 56 height 18
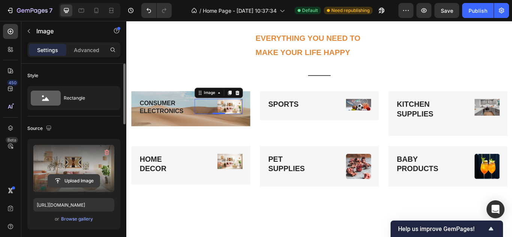
click at [82, 181] on input "file" at bounding box center [74, 181] width 52 height 13
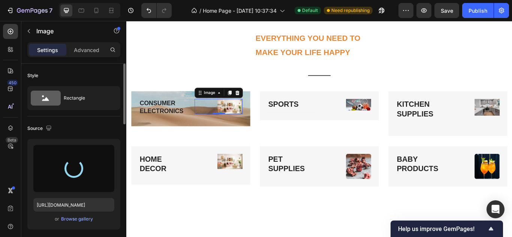
type input "https://cdn.shopify.com/s/files/1/0933/4079/5145/files/gempages_578842136967906…"
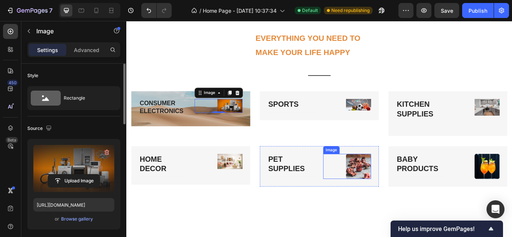
click at [391, 185] on img at bounding box center [397, 190] width 29 height 29
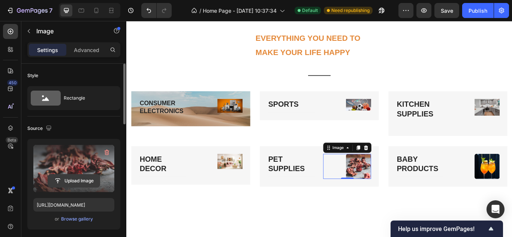
click at [70, 182] on input "file" at bounding box center [74, 181] width 52 height 13
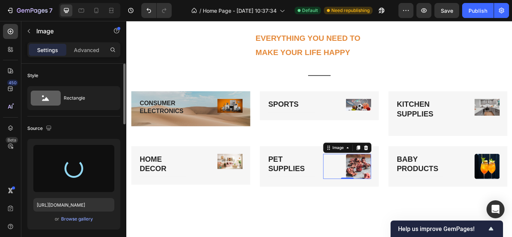
type input "https://cdn.shopify.com/s/files/1/0933/4079/5145/files/gempages_578842136967906…"
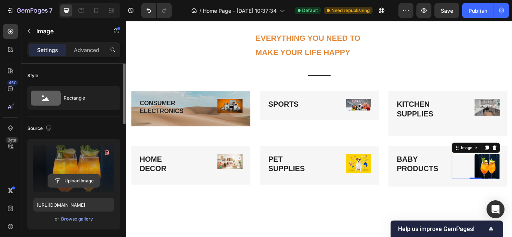
click at [77, 180] on input "file" at bounding box center [74, 181] width 52 height 13
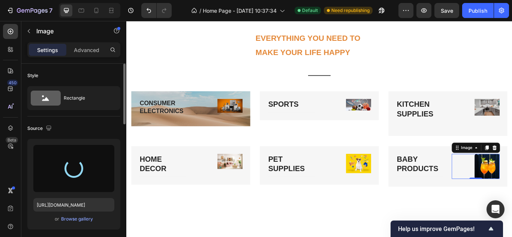
type input "https://cdn.shopify.com/s/files/1/0933/4079/5145/files/gempages_578842136967906…"
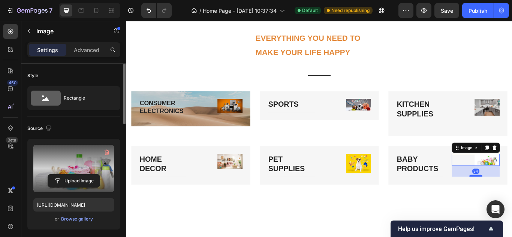
drag, startPoint x: 529, startPoint y: 189, endPoint x: 532, endPoint y: 202, distance: 13.0
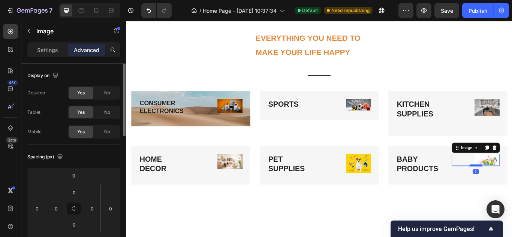
drag, startPoint x: 532, startPoint y: 202, endPoint x: 533, endPoint y: 190, distance: 12.0
type input "2"
click at [467, 204] on div "BABY PRODUCTS Heading Text block Image 2 Row" at bounding box center [501, 189] width 139 height 45
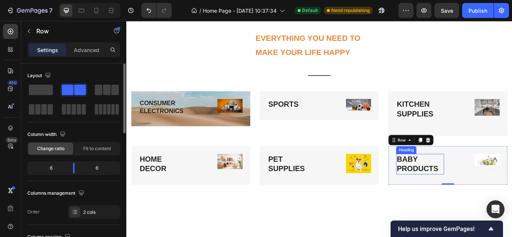
click at [485, 192] on h3 "BABY PRODUCTS" at bounding box center [469, 188] width 56 height 24
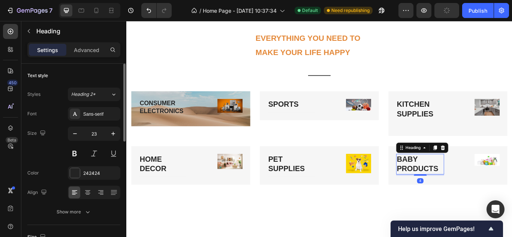
click at [485, 192] on h3 "BABY PRODUCTS" at bounding box center [469, 188] width 56 height 24
click at [479, 12] on div "Publish" at bounding box center [478, 11] width 19 height 8
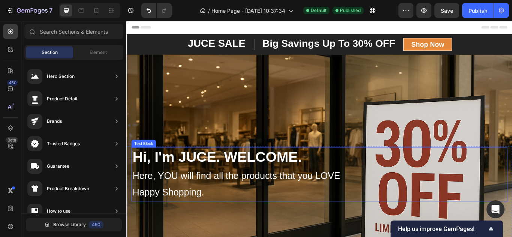
click at [214, 221] on p "Happy Shopping." at bounding box center [349, 222] width 431 height 20
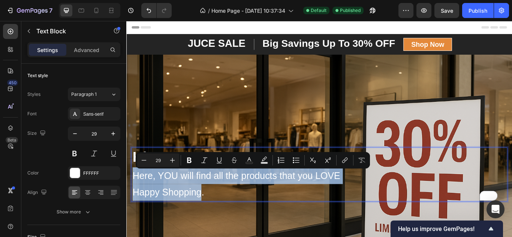
drag, startPoint x: 214, startPoint y: 221, endPoint x: 135, endPoint y: 200, distance: 81.9
click at [135, 200] on div "Hi, I'm JUCE. WELCOME. Here, YOU will find all the products that you LOVE Happy…" at bounding box center [351, 201] width 439 height 62
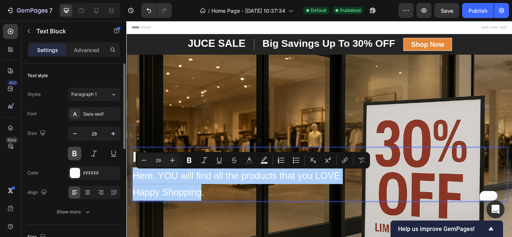
click at [78, 158] on button at bounding box center [75, 154] width 14 height 14
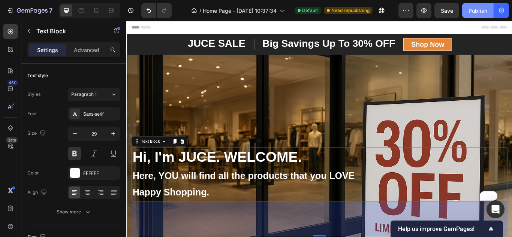
click at [475, 9] on div "Publish" at bounding box center [478, 11] width 19 height 8
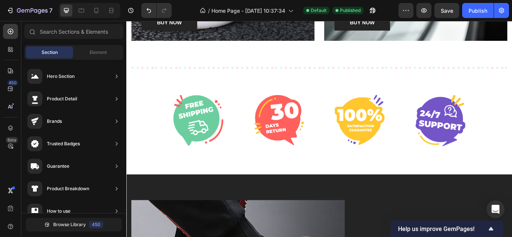
scroll to position [1620, 0]
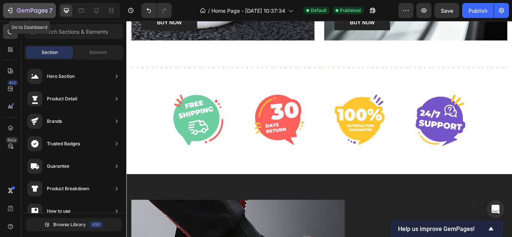
click at [13, 13] on icon "button" at bounding box center [10, 11] width 8 height 8
